Goal: Navigation & Orientation: Find specific page/section

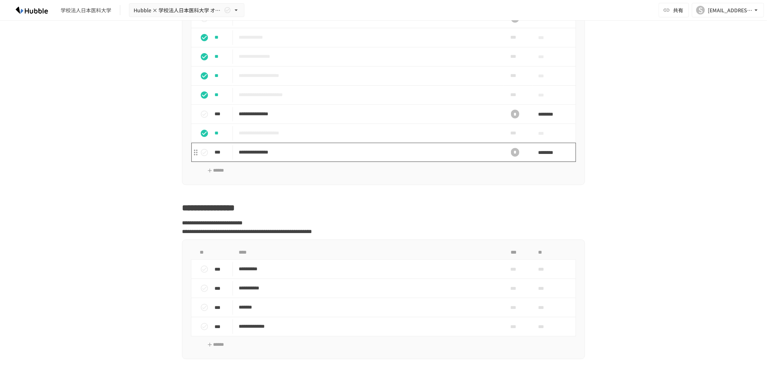
scroll to position [763, 0]
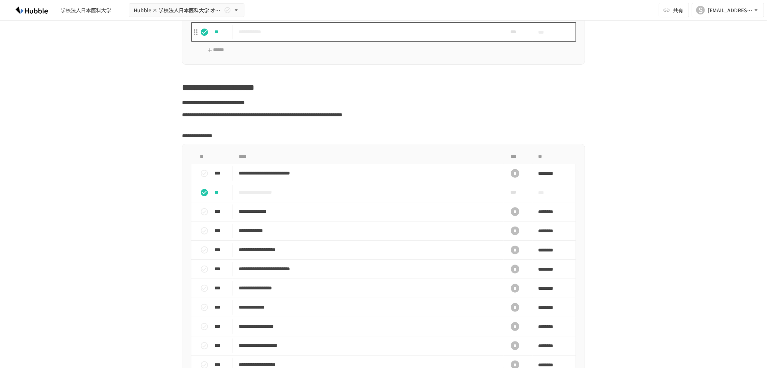
scroll to position [522, 0]
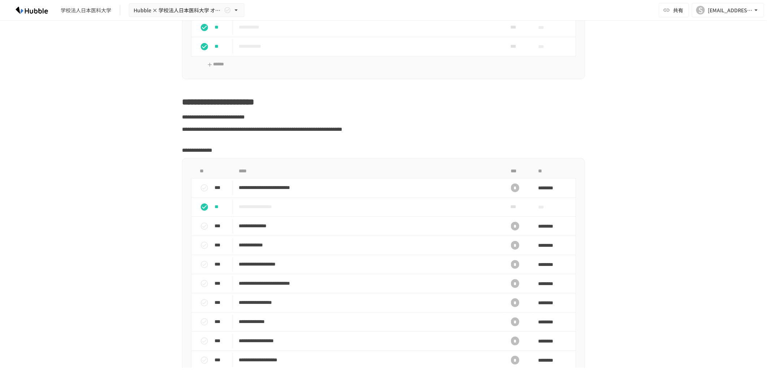
scroll to position [562, 0]
